Goal: Task Accomplishment & Management: Manage account settings

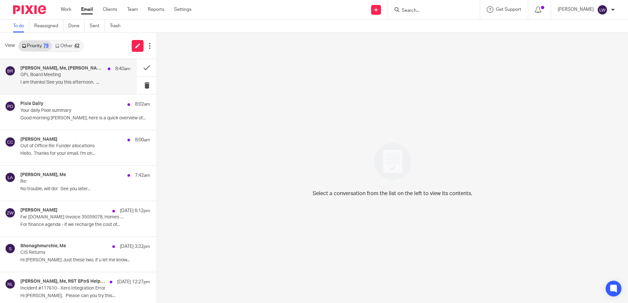
click at [59, 69] on h4 "Zoe Whyatt, Me, Ben Rayner" at bounding box center [62, 69] width 84 height 6
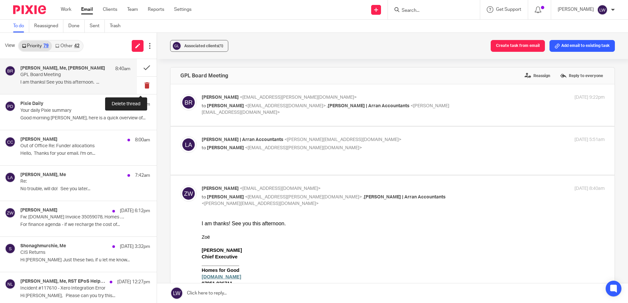
click at [140, 85] on button at bounding box center [147, 85] width 20 height 17
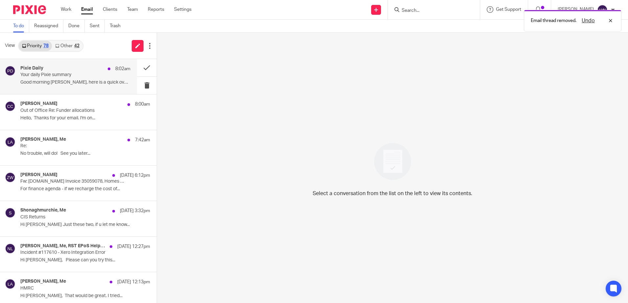
click at [20, 83] on div "Pixie Daily 8:02am Your daily Pixie summary Good morning Lorna, here is a quick…" at bounding box center [68, 76] width 137 height 35
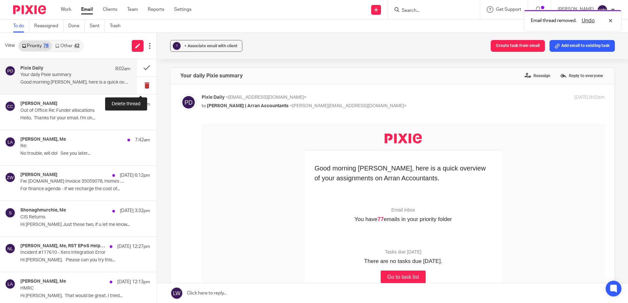
click at [140, 87] on button at bounding box center [147, 85] width 20 height 17
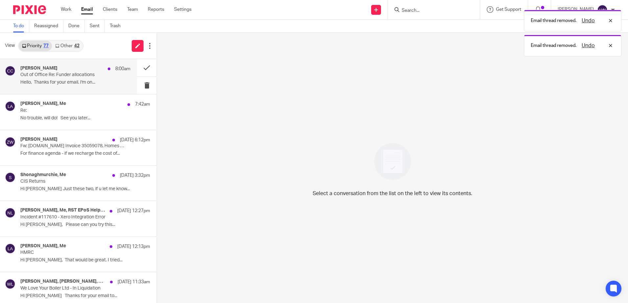
click at [71, 82] on p "Hello, Thanks for your email. I'm on..." at bounding box center [75, 83] width 110 height 6
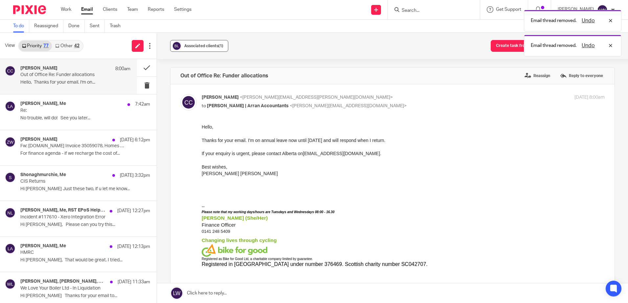
click at [190, 44] on span "Associated clients (1)" at bounding box center [203, 46] width 39 height 4
click at [144, 64] on button at bounding box center [147, 67] width 20 height 17
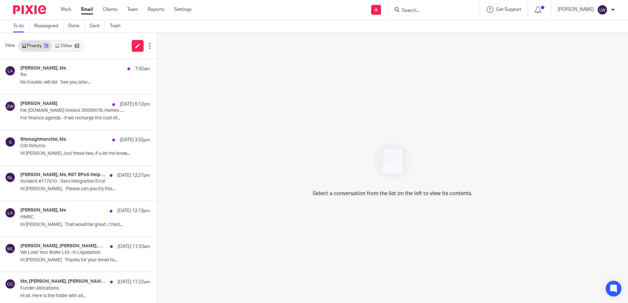
click at [79, 45] on div "42" at bounding box center [76, 46] width 5 height 5
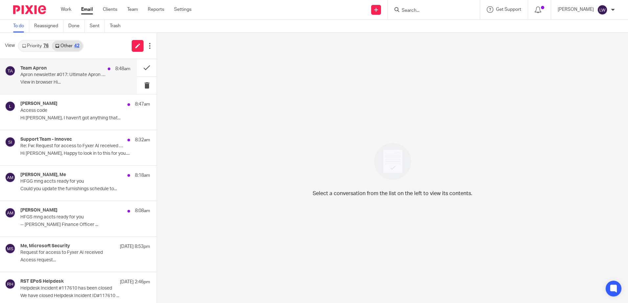
click at [69, 79] on div "Team Apron 8:48am Apron newsletter #017: Ultimate Apron masterclass for modern …" at bounding box center [75, 77] width 110 height 22
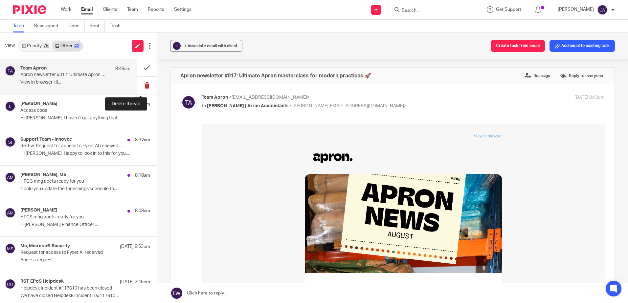
click at [141, 86] on button at bounding box center [147, 85] width 20 height 17
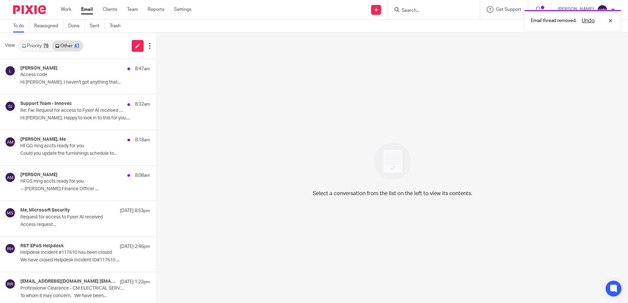
click at [73, 86] on div "lee 8:47am Access code Hi Lorna, I haven't got anything that..." at bounding box center [85, 77] width 130 height 22
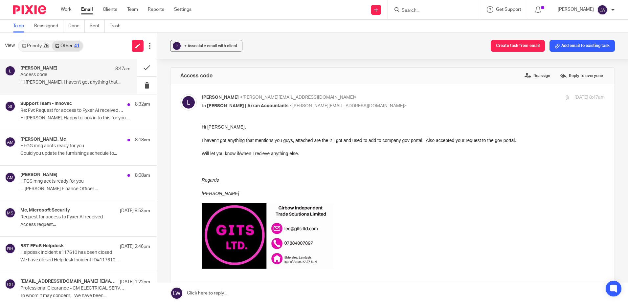
click at [37, 45] on link "Priority 76" at bounding box center [35, 46] width 33 height 11
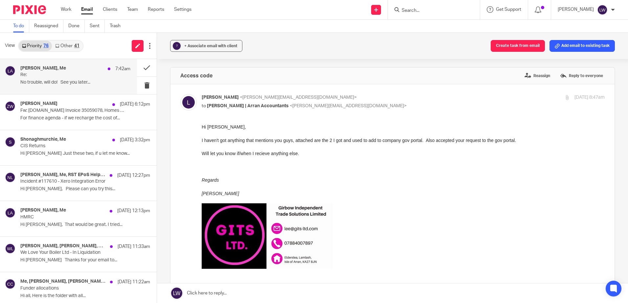
drag, startPoint x: 42, startPoint y: 86, endPoint x: 49, endPoint y: 87, distance: 6.4
click at [42, 86] on div "Ben Rayner, Me 7:42am Re: No trouble, will do! See you later..." at bounding box center [75, 77] width 110 height 22
click at [142, 84] on button at bounding box center [147, 85] width 20 height 17
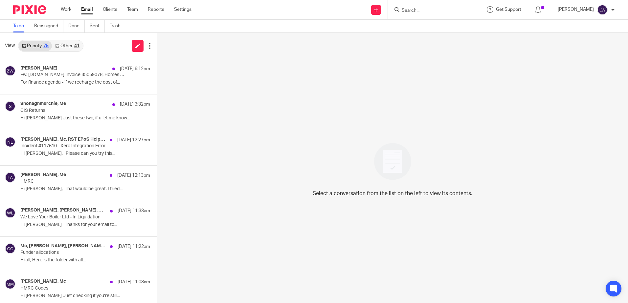
click at [436, 11] on input "Search" at bounding box center [430, 11] width 59 height 6
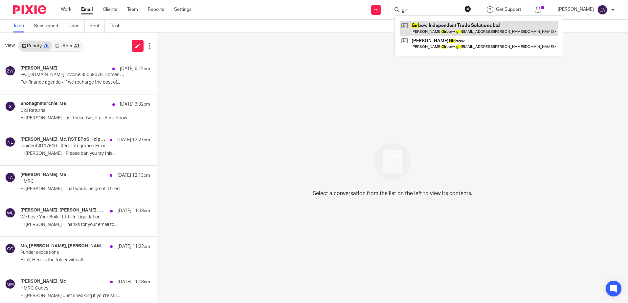
type input "gir"
click at [446, 30] on link at bounding box center [479, 28] width 158 height 15
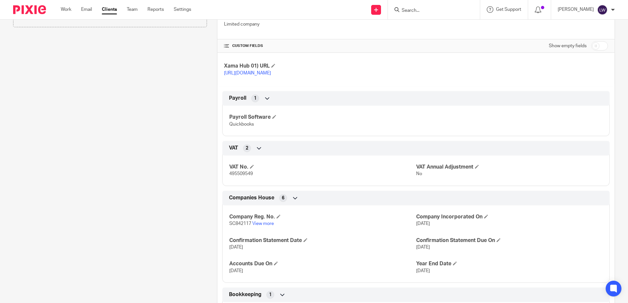
scroll to position [188, 0]
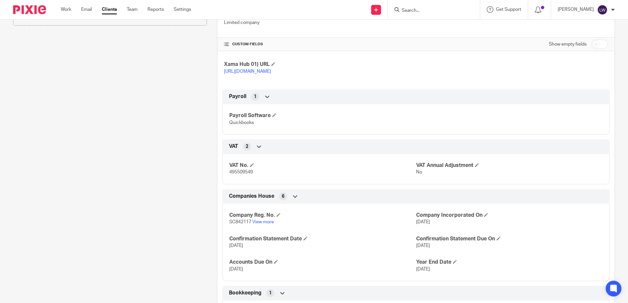
click at [603, 44] on div "CUSTOM FIELDS Show empty fields" at bounding box center [415, 44] width 397 height 13
click at [598, 44] on input "checkbox" at bounding box center [599, 44] width 17 height 9
checkbox input "true"
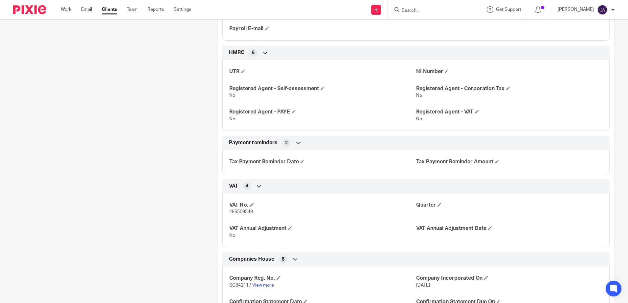
scroll to position [333, 0]
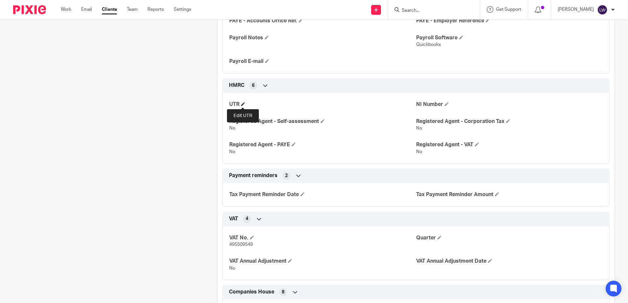
click at [241, 104] on span at bounding box center [243, 104] width 4 height 4
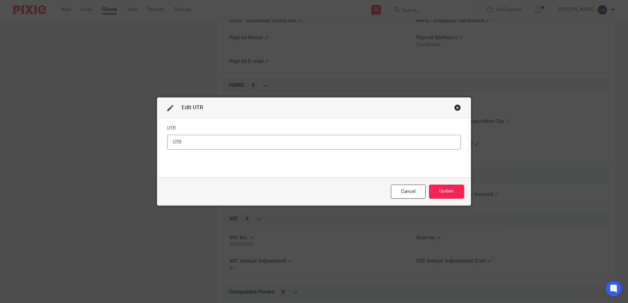
click at [220, 141] on input "text" at bounding box center [314, 142] width 294 height 15
type input "3635716762"
click at [456, 188] on button "Update" at bounding box center [446, 192] width 35 height 14
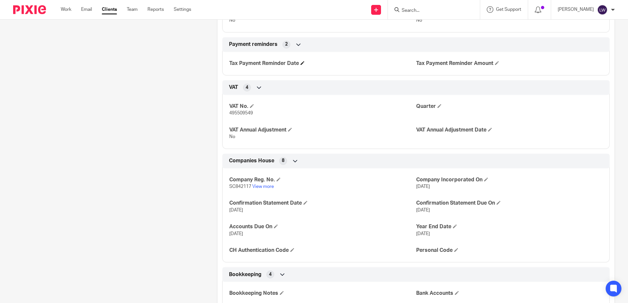
scroll to position [530, 0]
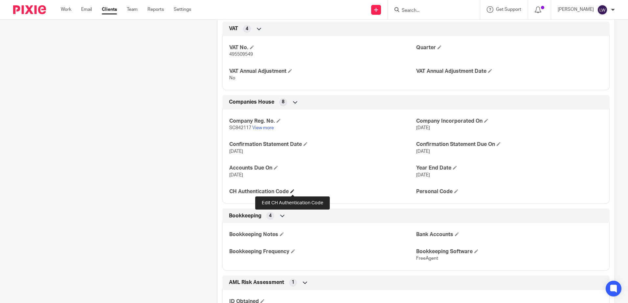
click at [291, 191] on span at bounding box center [292, 191] width 4 height 4
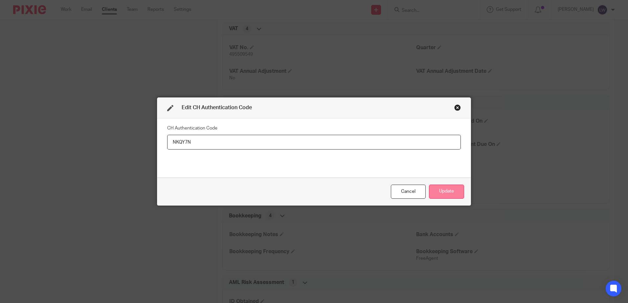
type input "NKQY7N"
click at [446, 188] on button "Update" at bounding box center [446, 192] width 35 height 14
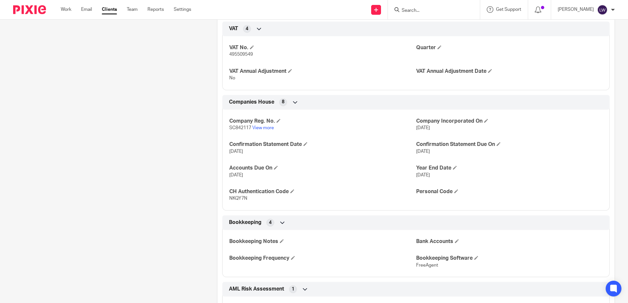
click at [232, 129] on span "SC842117" at bounding box center [240, 128] width 22 height 5
drag, startPoint x: 249, startPoint y: 128, endPoint x: 227, endPoint y: 126, distance: 22.8
click at [227, 126] on div "Company Reg. No. SC842117 View more Company Incorporated On 20 Mar 2025 Confirm…" at bounding box center [415, 158] width 387 height 106
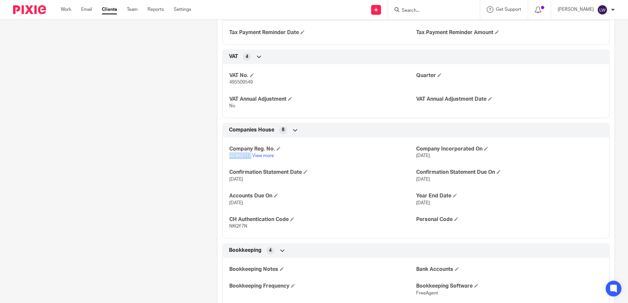
scroll to position [465, 0]
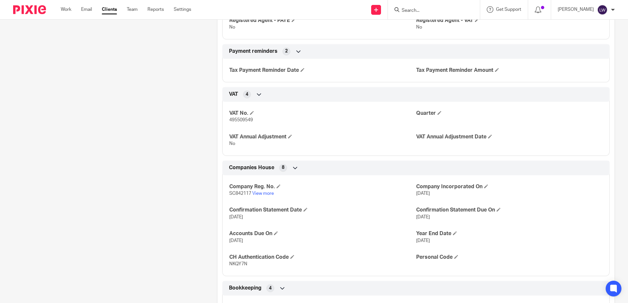
click at [91, 6] on div "Work Email Clients Team Reports Settings Work Email Clients Team Reports Settin…" at bounding box center [127, 9] width 147 height 19
click at [85, 13] on link "Email" at bounding box center [86, 9] width 11 height 7
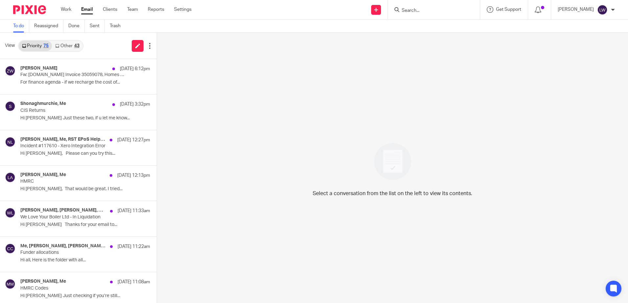
click at [71, 44] on link "Other 43" at bounding box center [67, 46] width 31 height 11
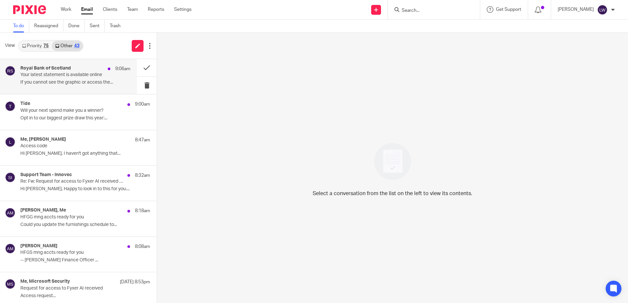
click at [53, 77] on p "Your latest statement is available online" at bounding box center [64, 75] width 88 height 6
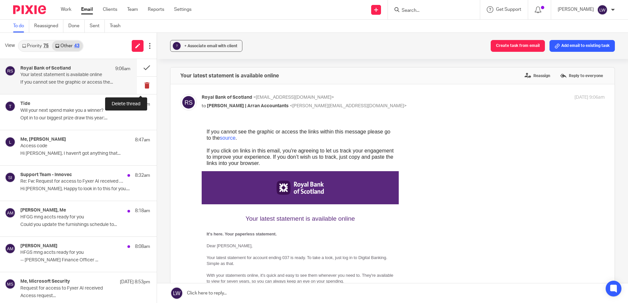
click at [142, 85] on button at bounding box center [147, 85] width 20 height 17
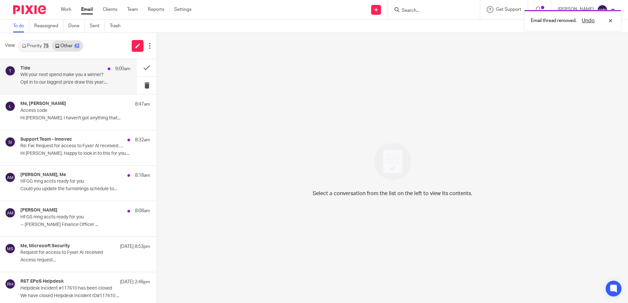
click at [55, 80] on p "Opt in to our biggest prize draw this year:..." at bounding box center [75, 83] width 110 height 6
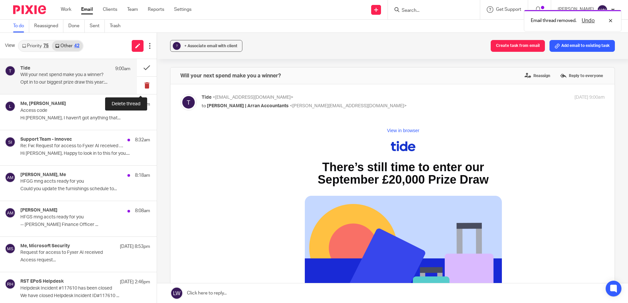
click at [143, 84] on button at bounding box center [147, 85] width 20 height 17
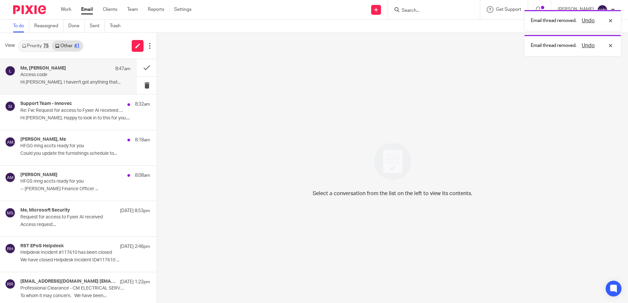
click at [64, 82] on p "Hi Lorna, I haven't got anything that..." at bounding box center [75, 83] width 110 height 6
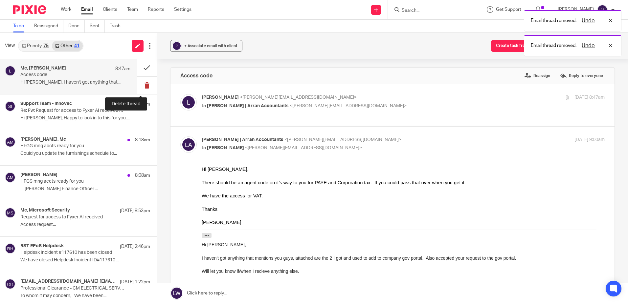
click at [141, 85] on button at bounding box center [147, 85] width 20 height 17
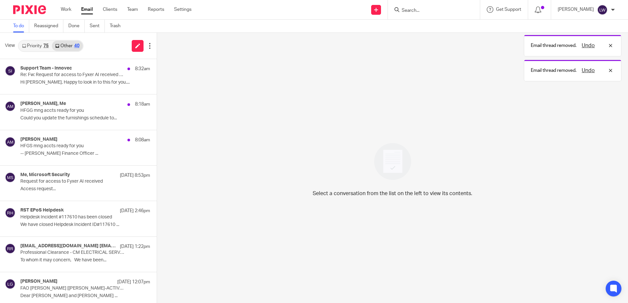
click at [28, 46] on link "Priority 75" at bounding box center [35, 46] width 33 height 11
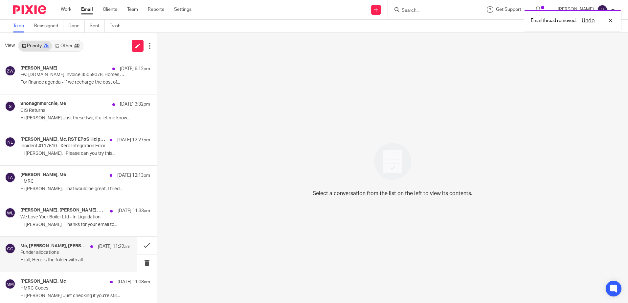
click at [60, 257] on div "Me, Kim Stuyck, Alberta Gutteridge, Carol-Ann Cormack 15 Sep 11:22am Funder all…" at bounding box center [75, 255] width 110 height 22
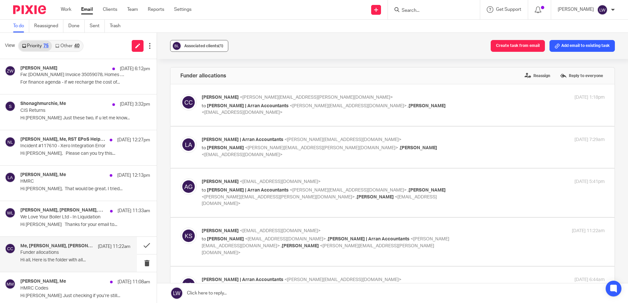
click at [214, 43] on div "Associated clients (1)" at bounding box center [203, 46] width 39 height 7
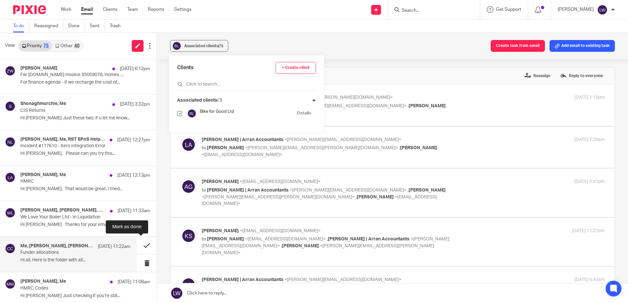
click at [141, 245] on button at bounding box center [147, 245] width 20 height 17
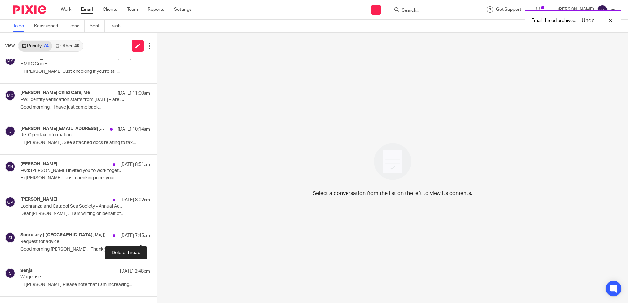
scroll to position [197, 0]
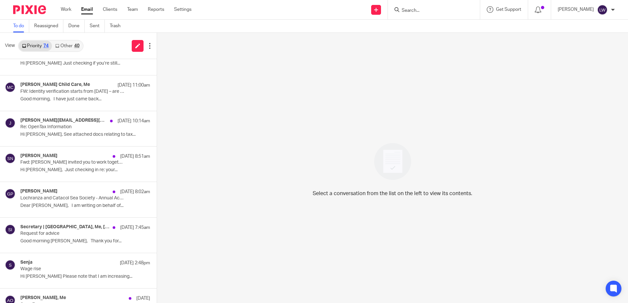
click at [421, 8] on input "Search" at bounding box center [430, 11] width 59 height 6
type input "lochran"
click at [433, 26] on link at bounding box center [465, 31] width 131 height 20
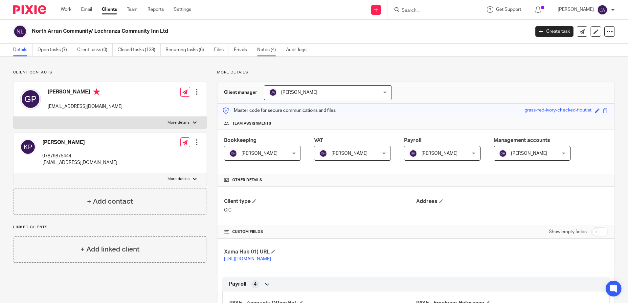
click at [275, 52] on link "Notes (4)" at bounding box center [269, 50] width 24 height 13
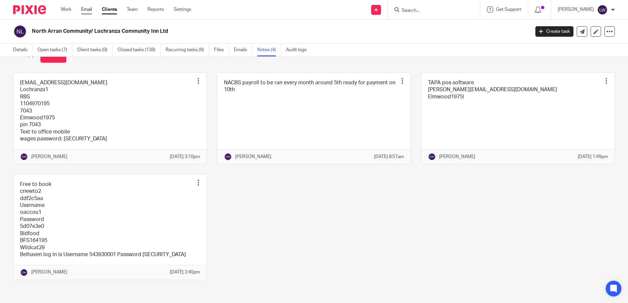
scroll to position [35, 0]
click at [89, 6] on link "Email" at bounding box center [86, 9] width 11 height 7
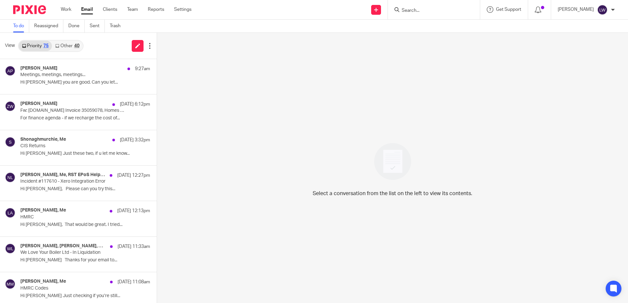
click at [67, 49] on link "Other 40" at bounding box center [67, 46] width 31 height 11
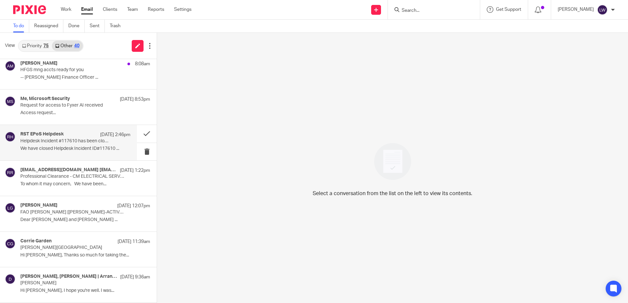
scroll to position [66, 0]
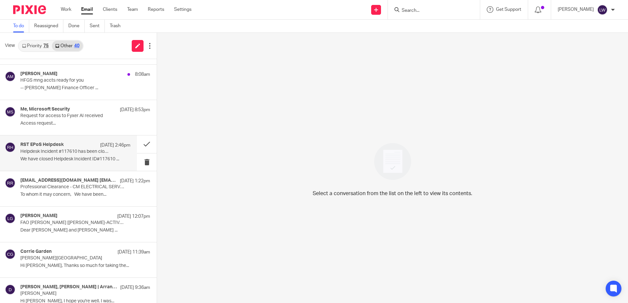
click at [66, 152] on p "Helpdesk Incident #117610 has been closed" at bounding box center [64, 152] width 88 height 6
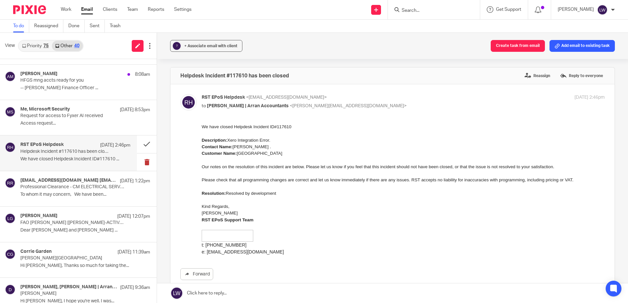
scroll to position [0, 0]
click at [141, 163] on button at bounding box center [147, 162] width 20 height 17
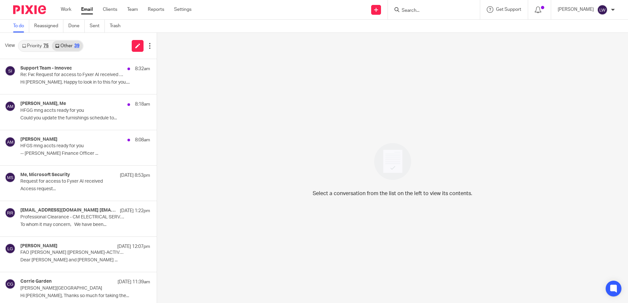
click at [38, 47] on link "Priority 75" at bounding box center [35, 46] width 33 height 11
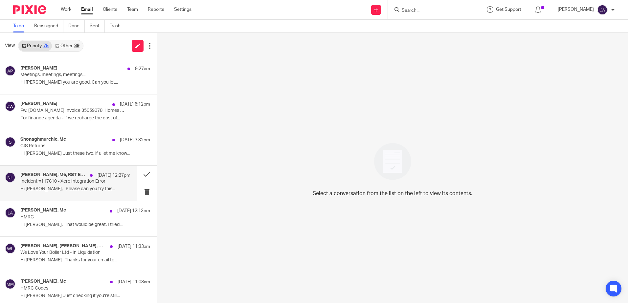
click at [48, 185] on p "Incident #117610 - Xero Integration Error" at bounding box center [64, 182] width 88 height 6
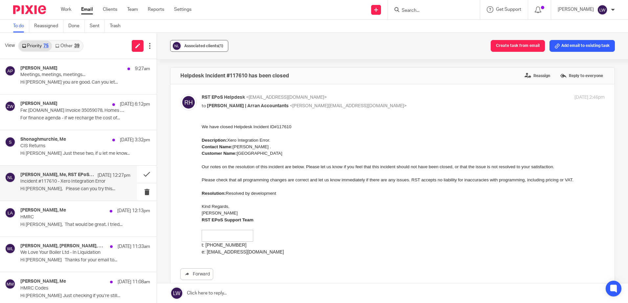
click at [198, 43] on div "Associated clients (1)" at bounding box center [203, 46] width 39 height 7
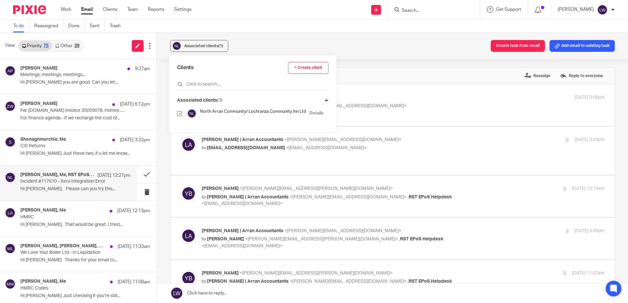
click at [254, 39] on div "Associated clients (1) Create task from email Add email to existing task" at bounding box center [392, 46] width 471 height 26
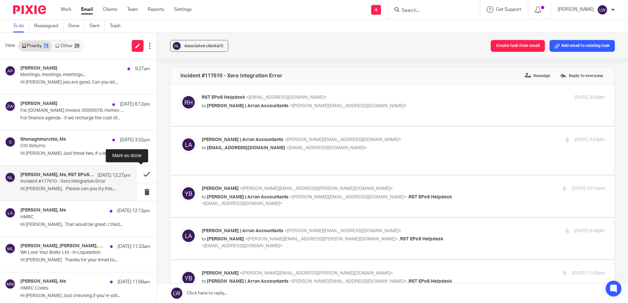
click at [141, 173] on button at bounding box center [147, 174] width 20 height 17
